Goal: Navigation & Orientation: Understand site structure

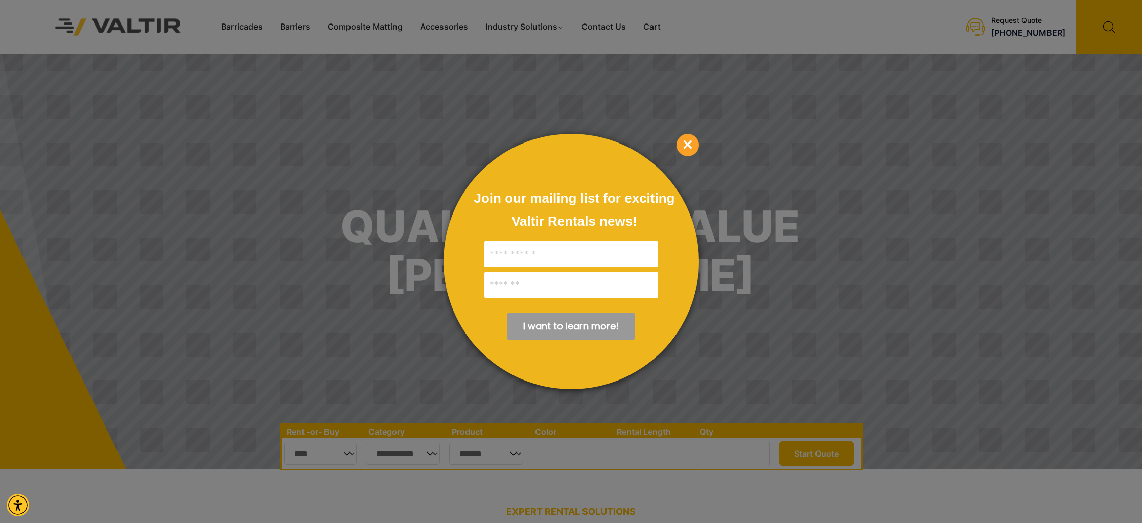
click at [792, 323] on div at bounding box center [571, 261] width 1142 height 523
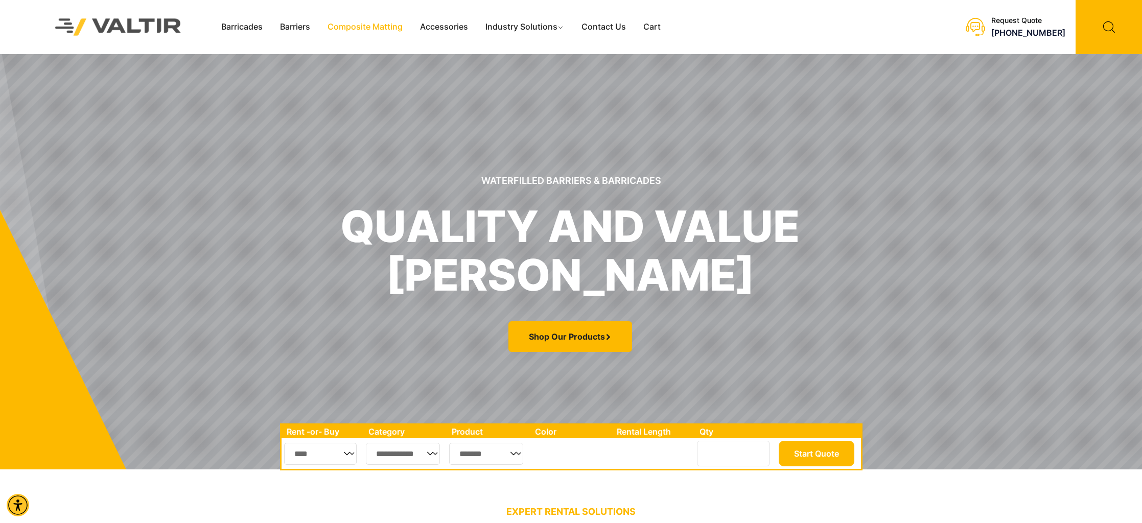
click at [335, 27] on link "Composite Matting" at bounding box center [365, 26] width 92 height 15
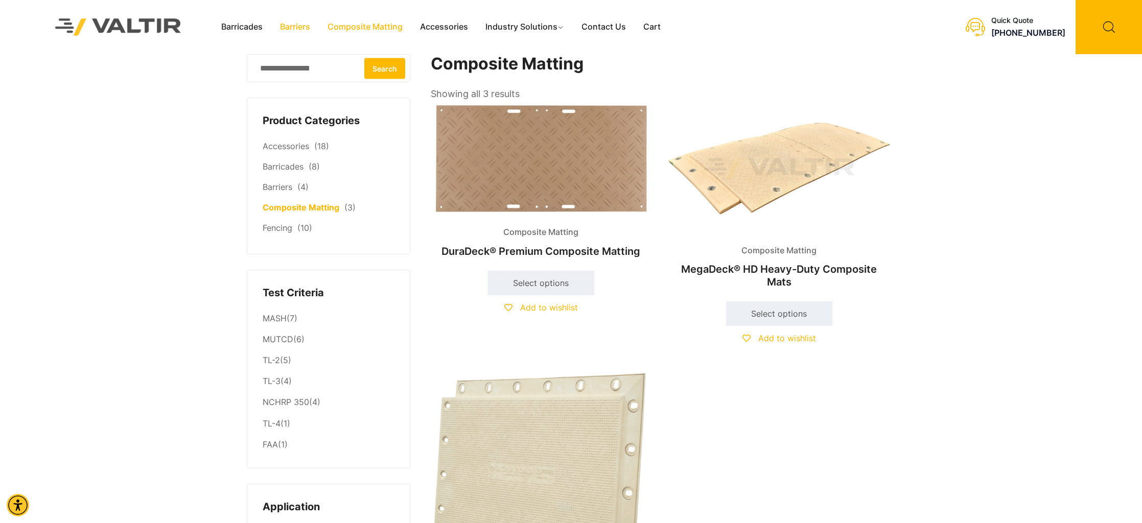
click at [307, 28] on link "Barriers" at bounding box center [295, 26] width 48 height 15
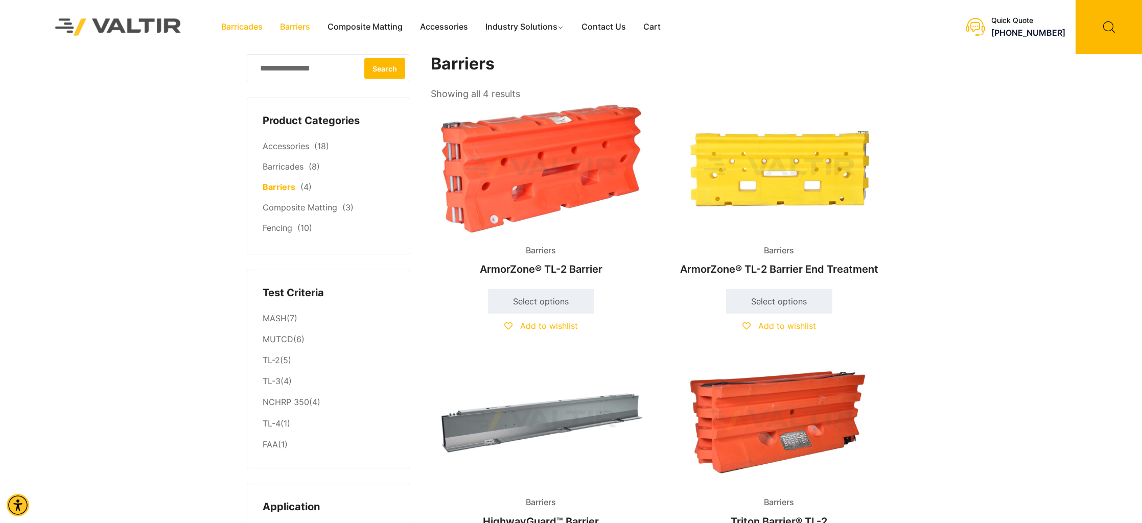
click at [230, 30] on link "Barricades" at bounding box center [242, 26] width 59 height 15
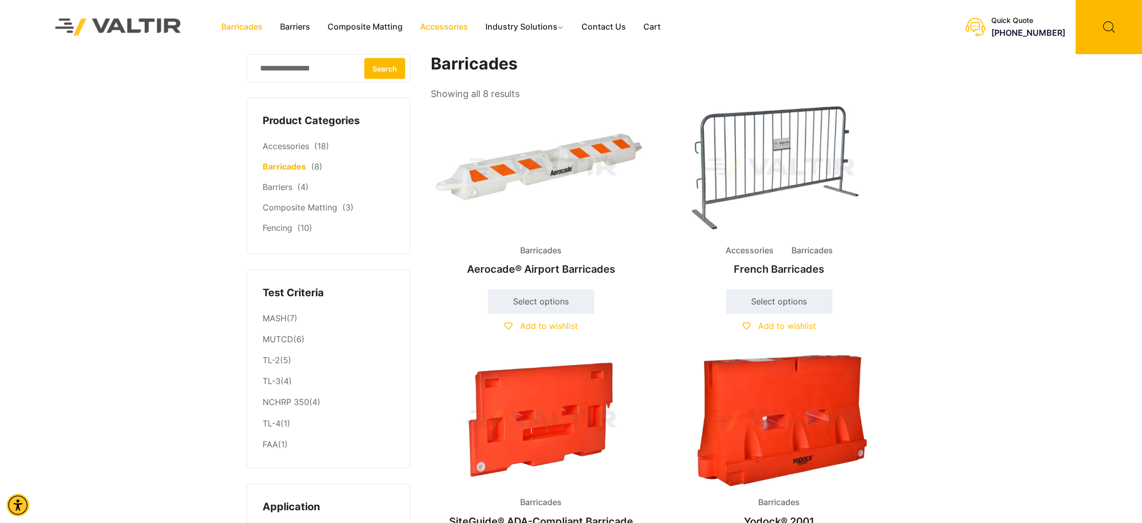
click at [431, 29] on link "Accessories" at bounding box center [443, 26] width 65 height 15
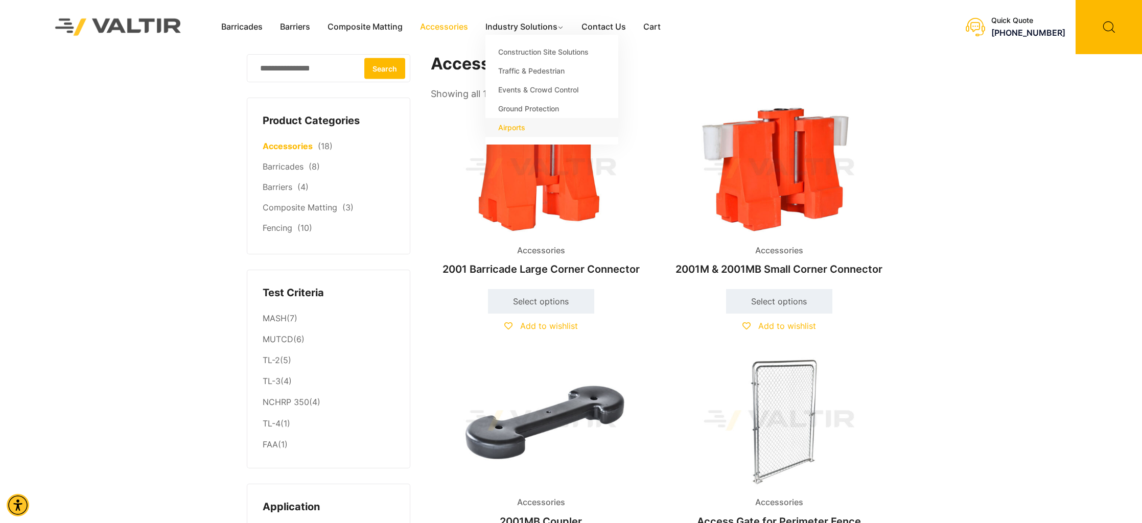
click at [519, 127] on link "Airports" at bounding box center [551, 127] width 133 height 19
